Goal: Task Accomplishment & Management: Manage account settings

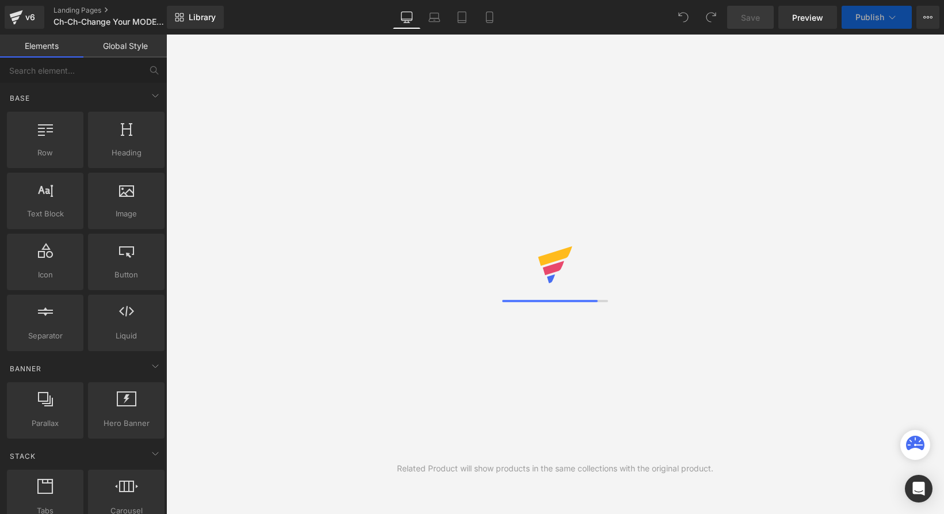
click at [928, 20] on icon at bounding box center [928, 17] width 9 height 9
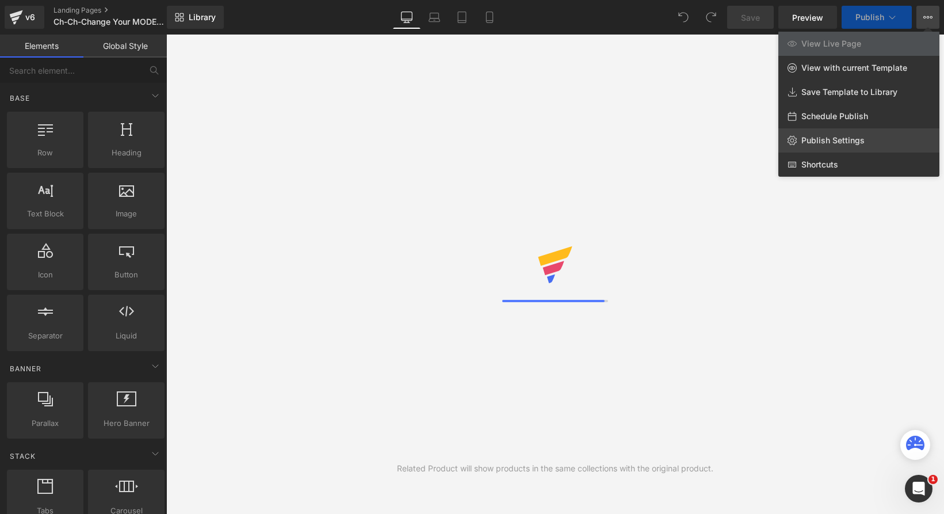
click at [832, 148] on link "Publish Settings" at bounding box center [859, 140] width 161 height 24
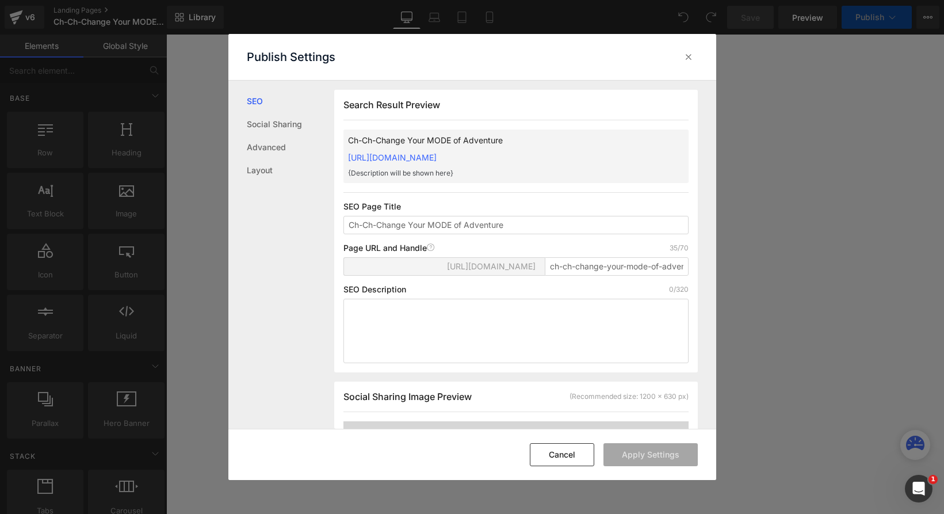
scroll to position [1, 0]
click at [582, 275] on input "ch-ch-change-your-mode-of-adventure" at bounding box center [617, 266] width 144 height 18
click at [756, 283] on div "Publish Settings SEO Social Sharing Advanced Layout Search Result Preview Ch-Ch…" at bounding box center [472, 257] width 944 height 514
click at [581, 275] on input "ch-ch-change-your-mode-of-adventure" at bounding box center [617, 266] width 144 height 18
click at [587, 275] on input "ch-ch-change-your-mode-of-adventure" at bounding box center [617, 266] width 144 height 18
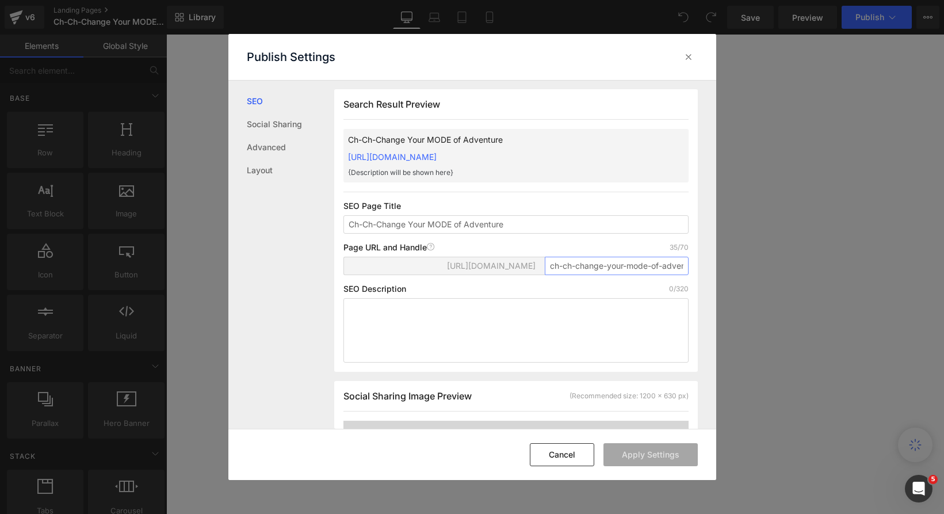
click at [587, 275] on input "ch-ch-change-your-mode-of-adventure" at bounding box center [617, 266] width 144 height 18
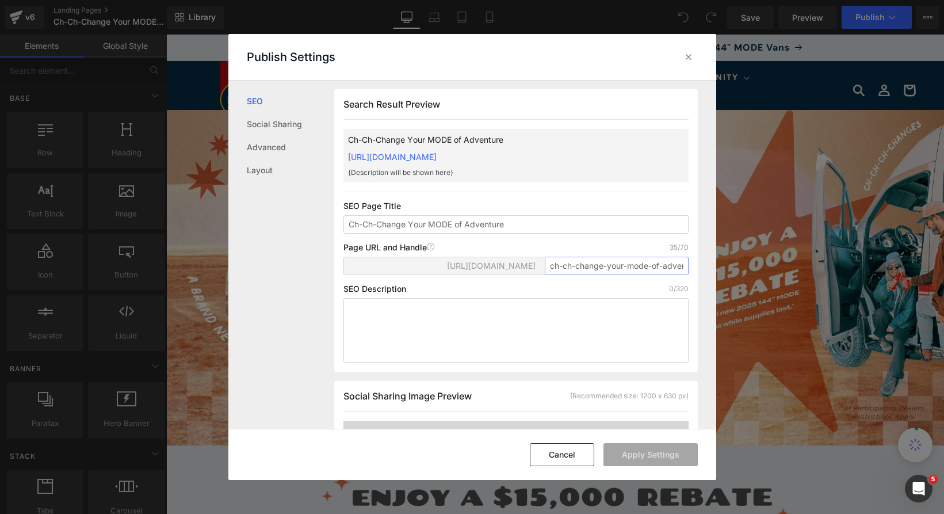
scroll to position [0, 0]
click at [689, 59] on icon at bounding box center [689, 57] width 12 height 12
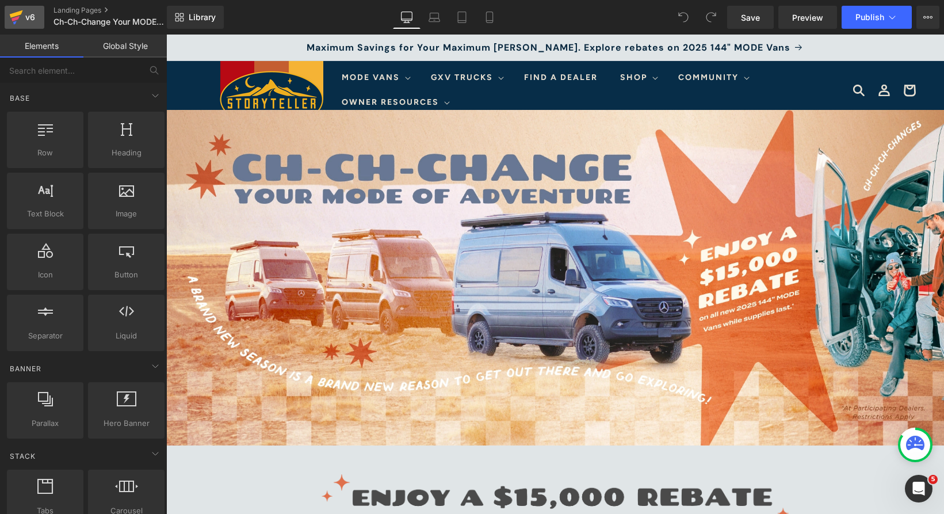
click at [23, 14] on div "v6" at bounding box center [30, 17] width 14 height 15
